Goal: Task Accomplishment & Management: Manage account settings

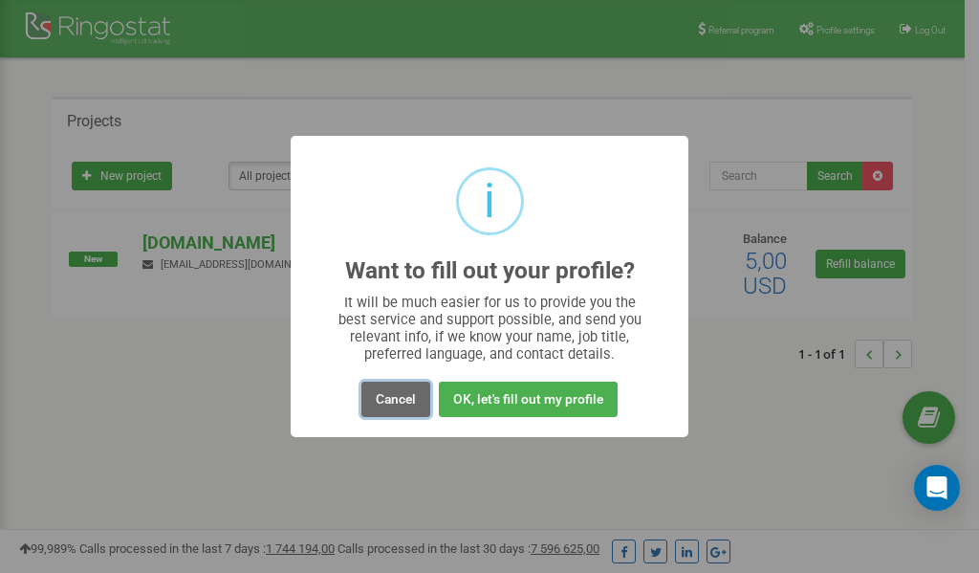
click at [401, 393] on button "Cancel" at bounding box center [395, 398] width 69 height 35
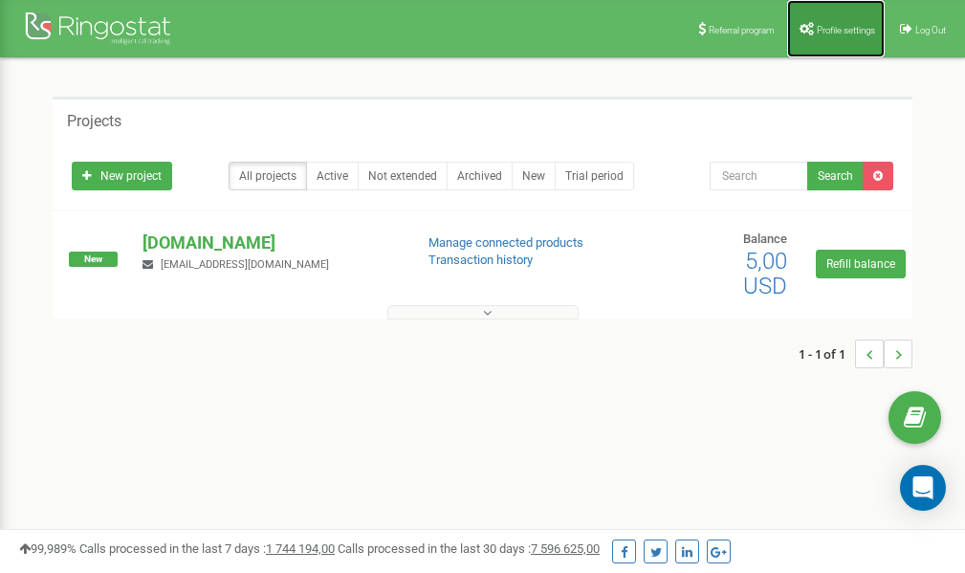
click at [835, 29] on span "Profile settings" at bounding box center [845, 30] width 58 height 11
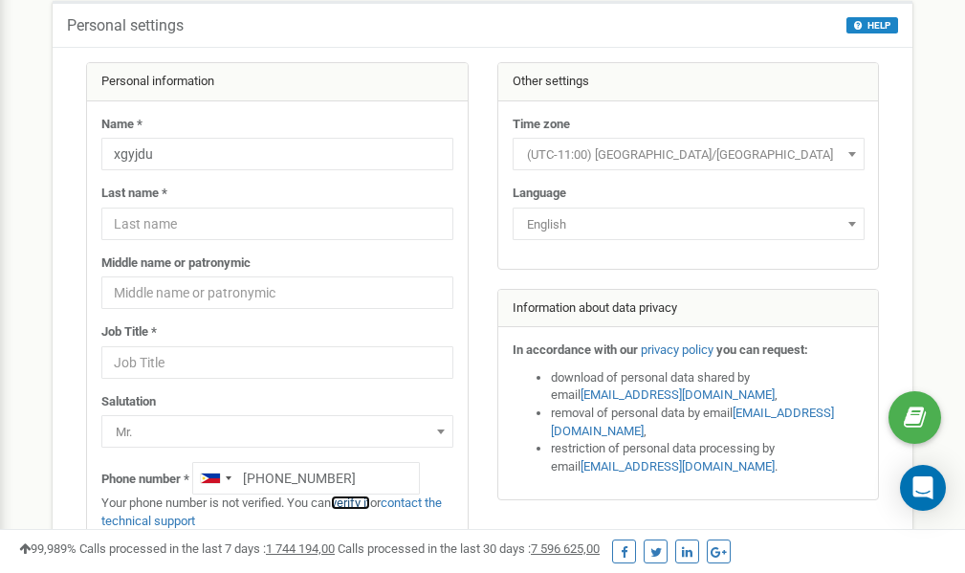
click at [361, 501] on link "verify it" at bounding box center [350, 502] width 39 height 14
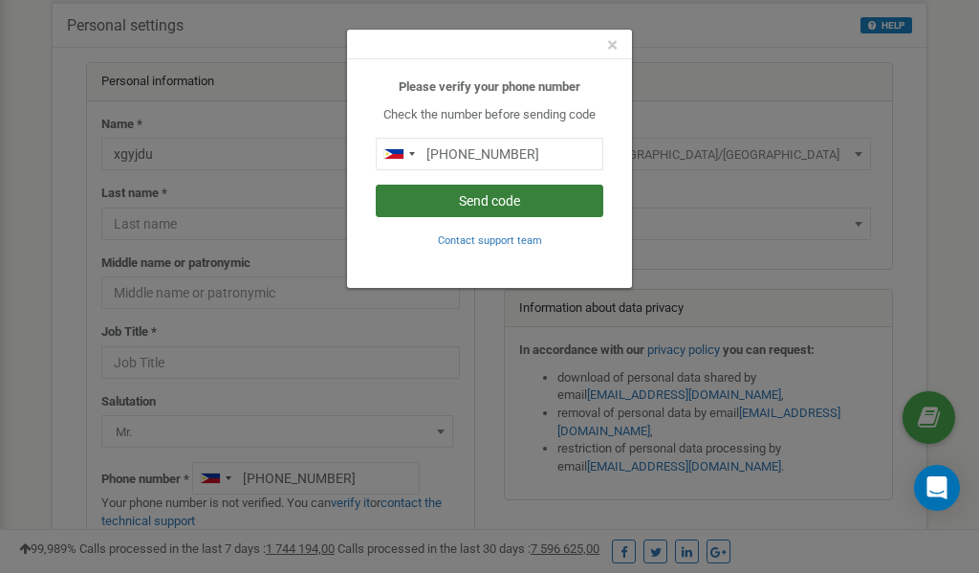
click at [506, 204] on button "Send code" at bounding box center [490, 201] width 228 height 33
